Goal: Check status: Check status

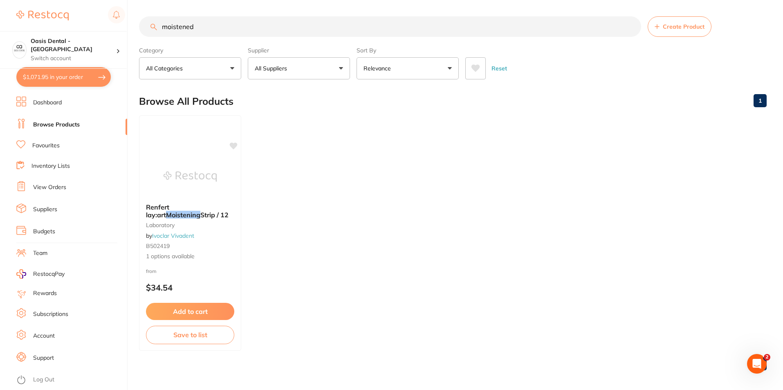
scroll to position [491, 0]
click at [52, 185] on link "View Orders" at bounding box center [49, 187] width 33 height 8
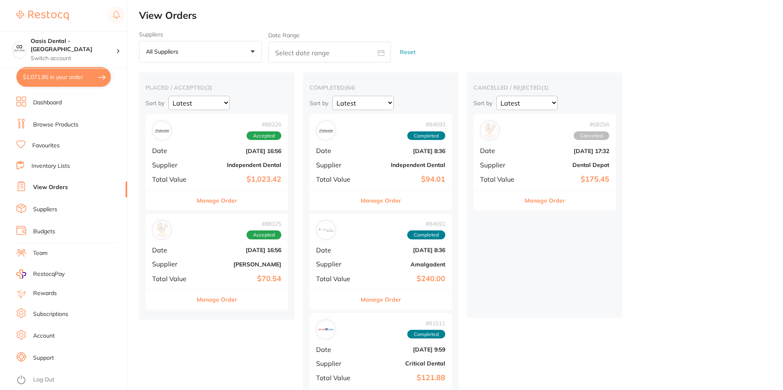
click at [244, 177] on b "$1,023.42" at bounding box center [241, 179] width 82 height 9
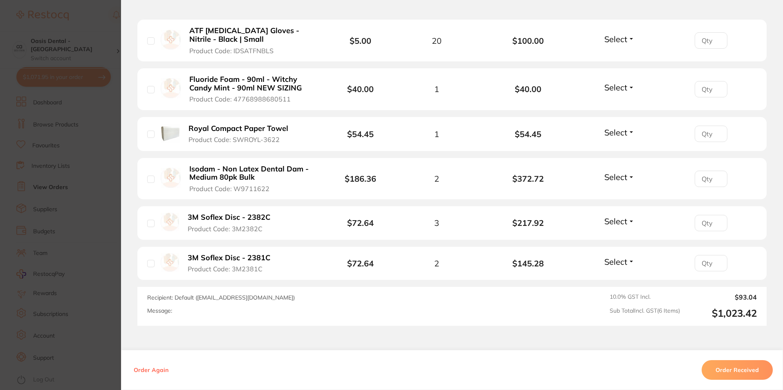
scroll to position [286, 0]
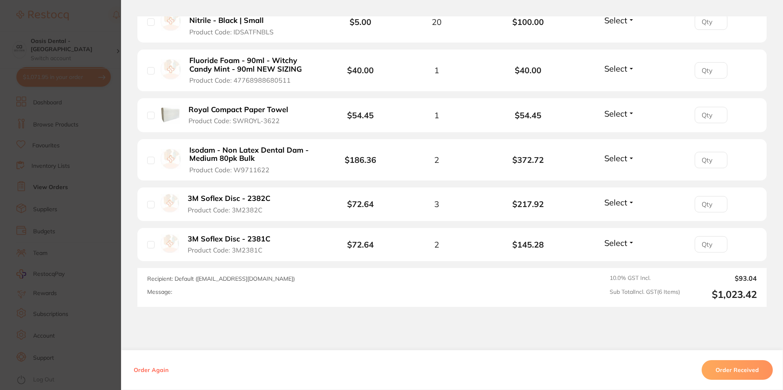
click at [734, 373] on button "Order Received" at bounding box center [737, 370] width 71 height 20
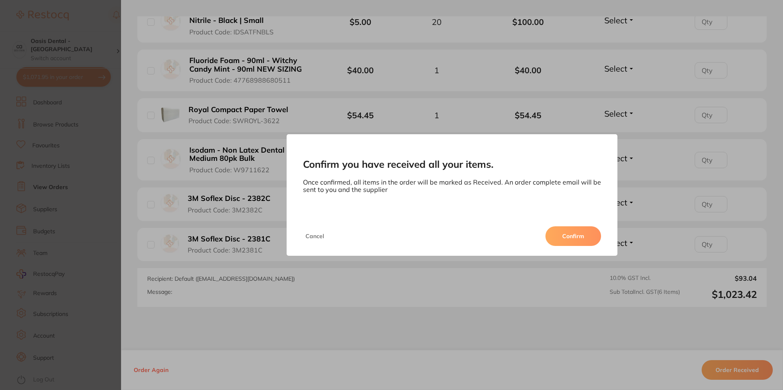
click at [299, 229] on div "Cancel Confirm" at bounding box center [452, 235] width 331 height 39
click at [315, 235] on button "Cancel" at bounding box center [315, 236] width 24 height 20
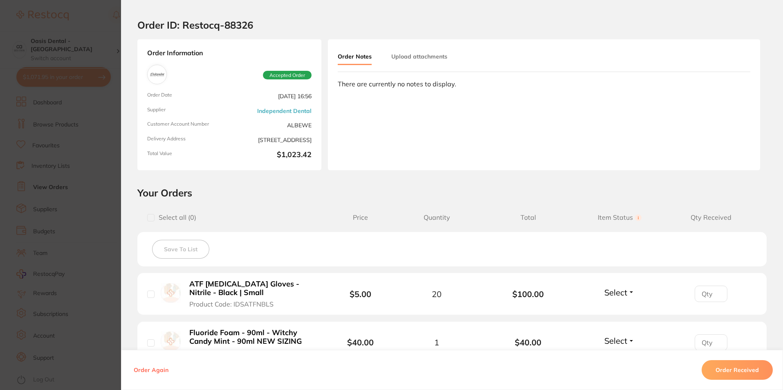
scroll to position [0, 0]
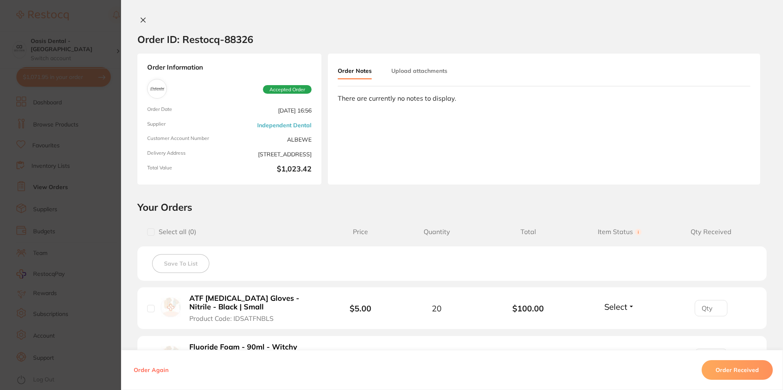
click at [738, 369] on button "Order Received" at bounding box center [737, 370] width 71 height 20
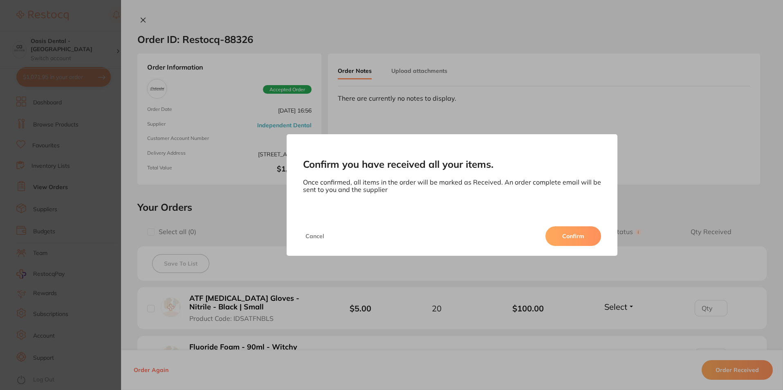
click at [573, 235] on button "Confirm" at bounding box center [573, 236] width 56 height 20
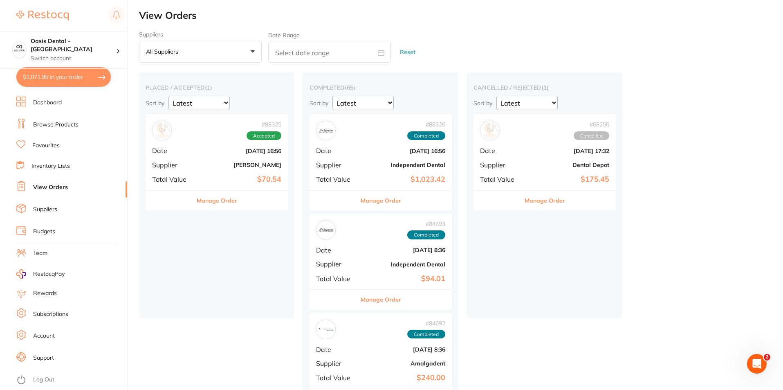
click at [223, 186] on div "# 88325 Accepted Date [DATE] 16:56 Supplier [PERSON_NAME] Total Value $70.54" at bounding box center [217, 152] width 142 height 76
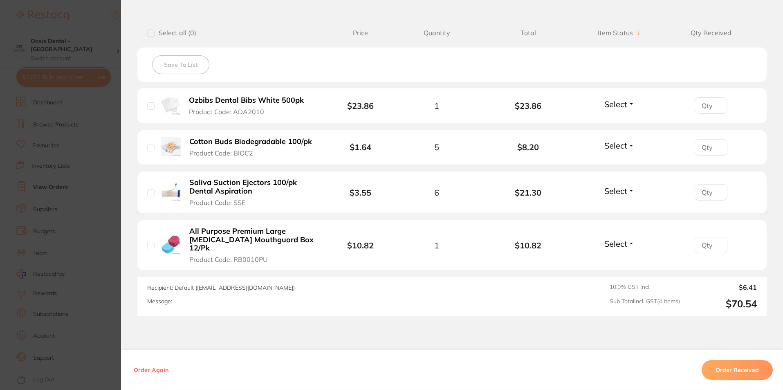
scroll to position [204, 0]
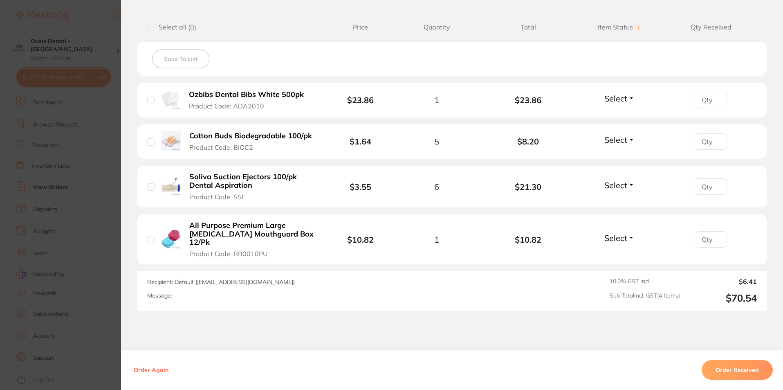
click at [748, 370] on button "Order Received" at bounding box center [737, 370] width 71 height 20
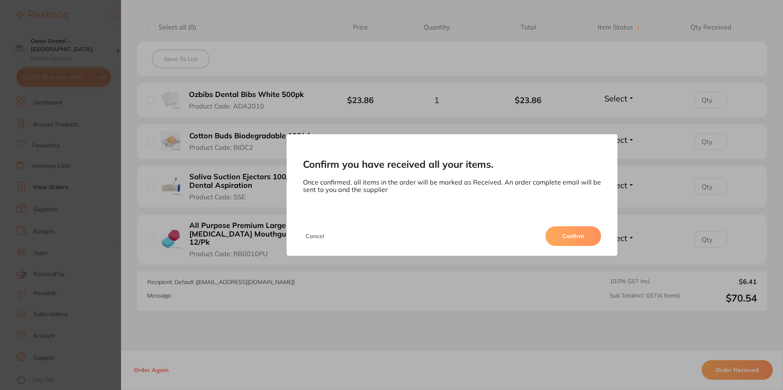
click at [565, 239] on button "Confirm" at bounding box center [573, 236] width 56 height 20
